Goal: Task Accomplishment & Management: Manage account settings

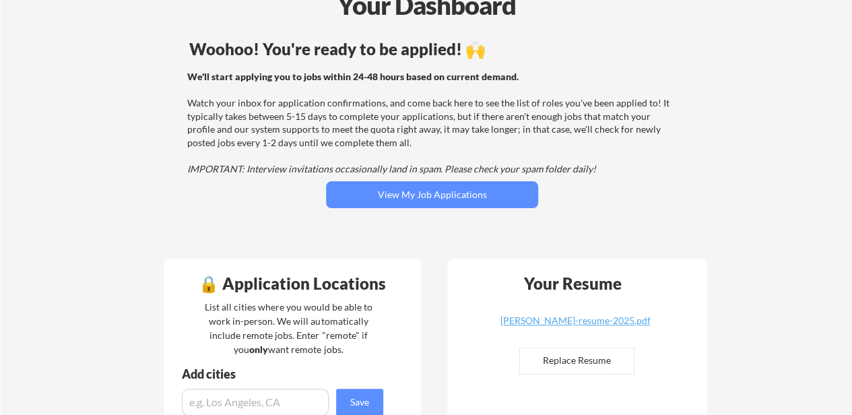
scroll to position [84, 0]
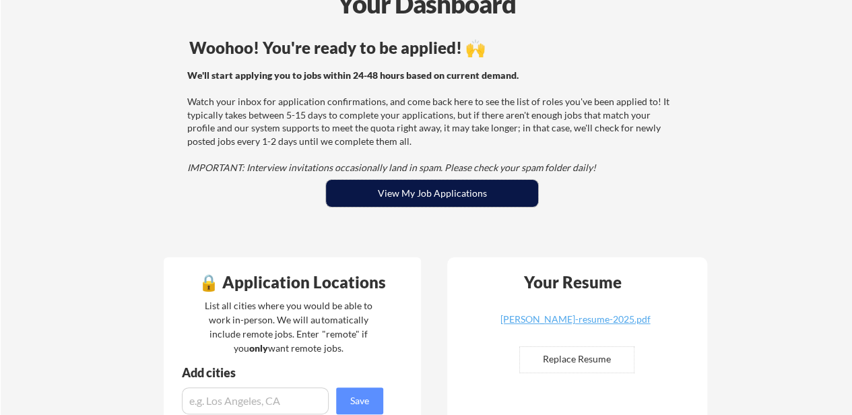
click at [497, 186] on button "View My Job Applications" at bounding box center [432, 193] width 212 height 27
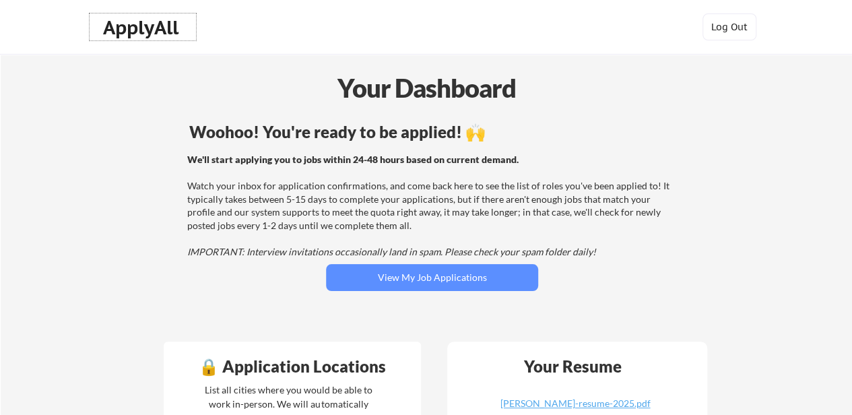
click at [133, 28] on div "ApplyAll" at bounding box center [142, 27] width 79 height 23
click at [110, 24] on div "ApplyAll" at bounding box center [142, 27] width 79 height 23
click at [161, 38] on div "ApplyAll" at bounding box center [142, 27] width 79 height 23
